Goal: Use online tool/utility: Utilize a website feature to perform a specific function

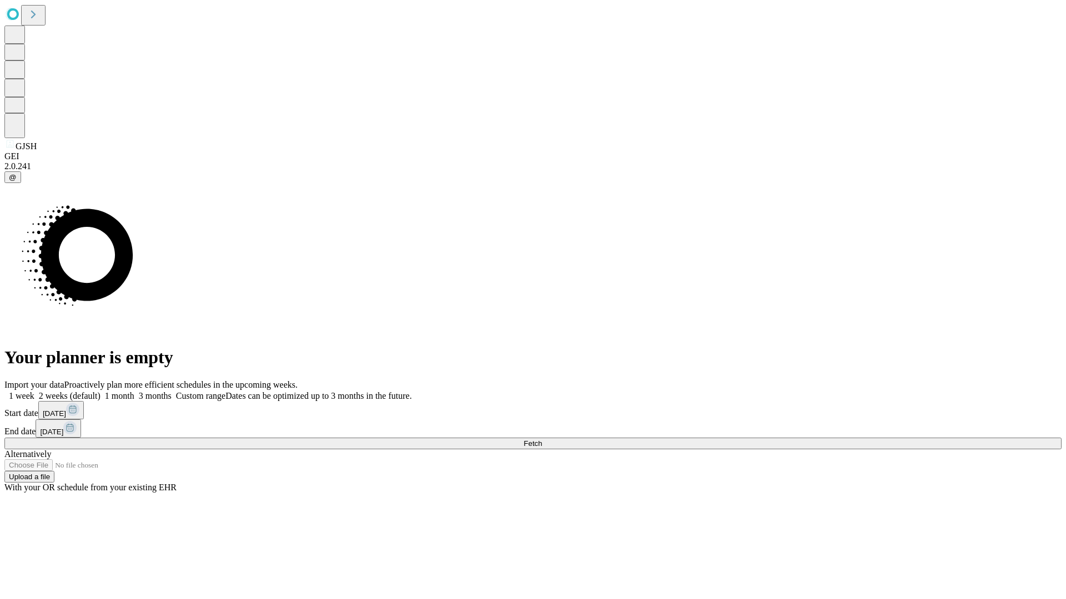
click at [542, 440] on span "Fetch" at bounding box center [532, 444] width 18 height 8
